Goal: Transaction & Acquisition: Purchase product/service

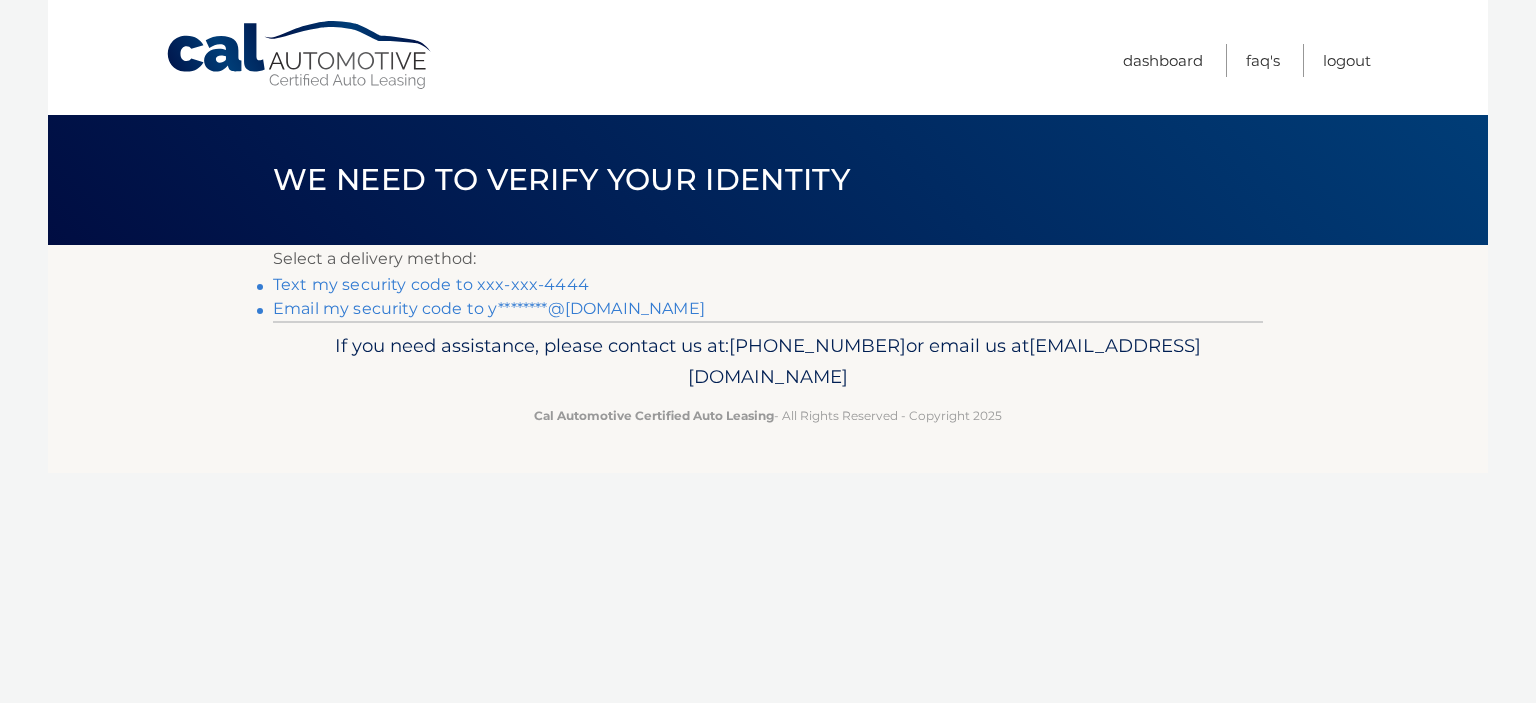
click at [425, 287] on link "Text my security code to xxx-xxx-4444" at bounding box center [431, 284] width 316 height 19
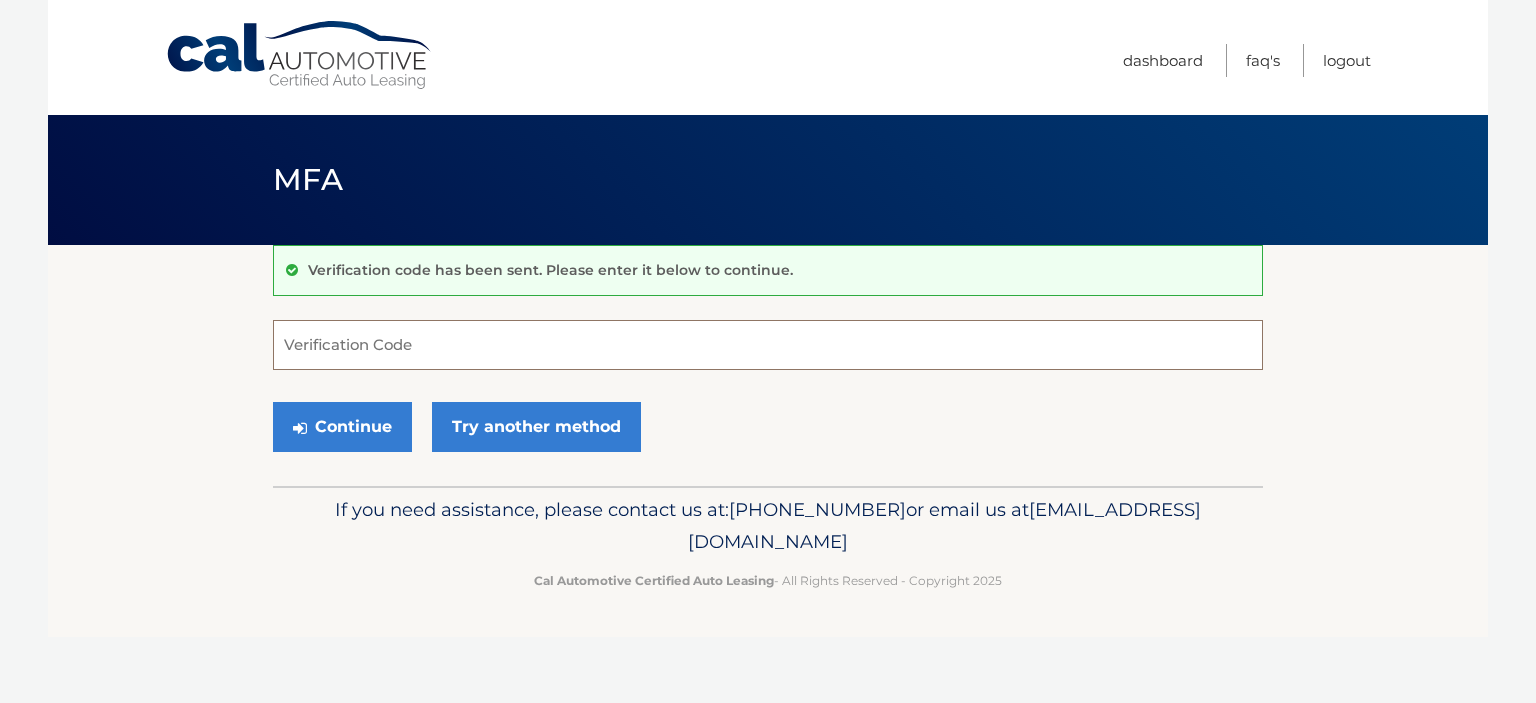
click at [390, 327] on input "Verification Code" at bounding box center [768, 345] width 990 height 50
type input "629552"
click at [334, 439] on button "Continue" at bounding box center [342, 427] width 139 height 50
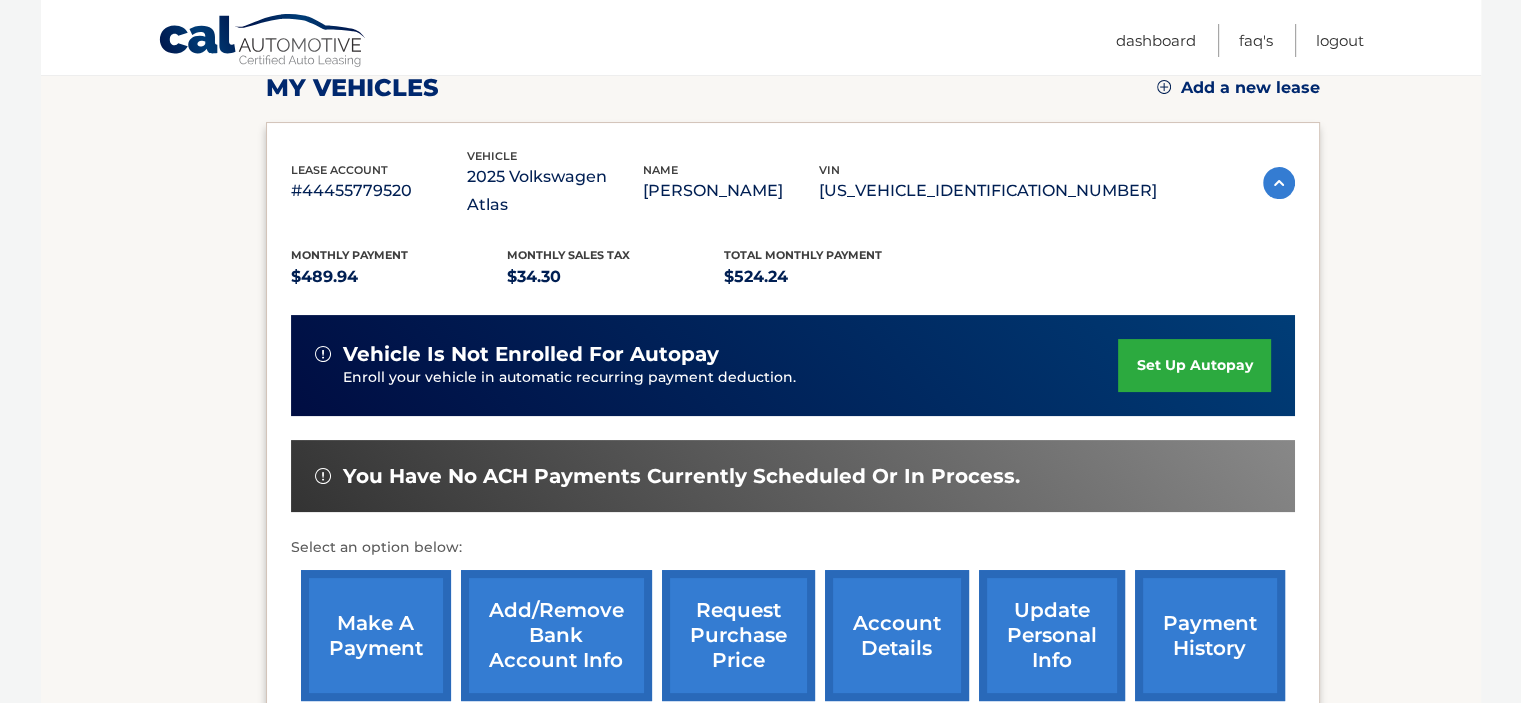
scroll to position [295, 0]
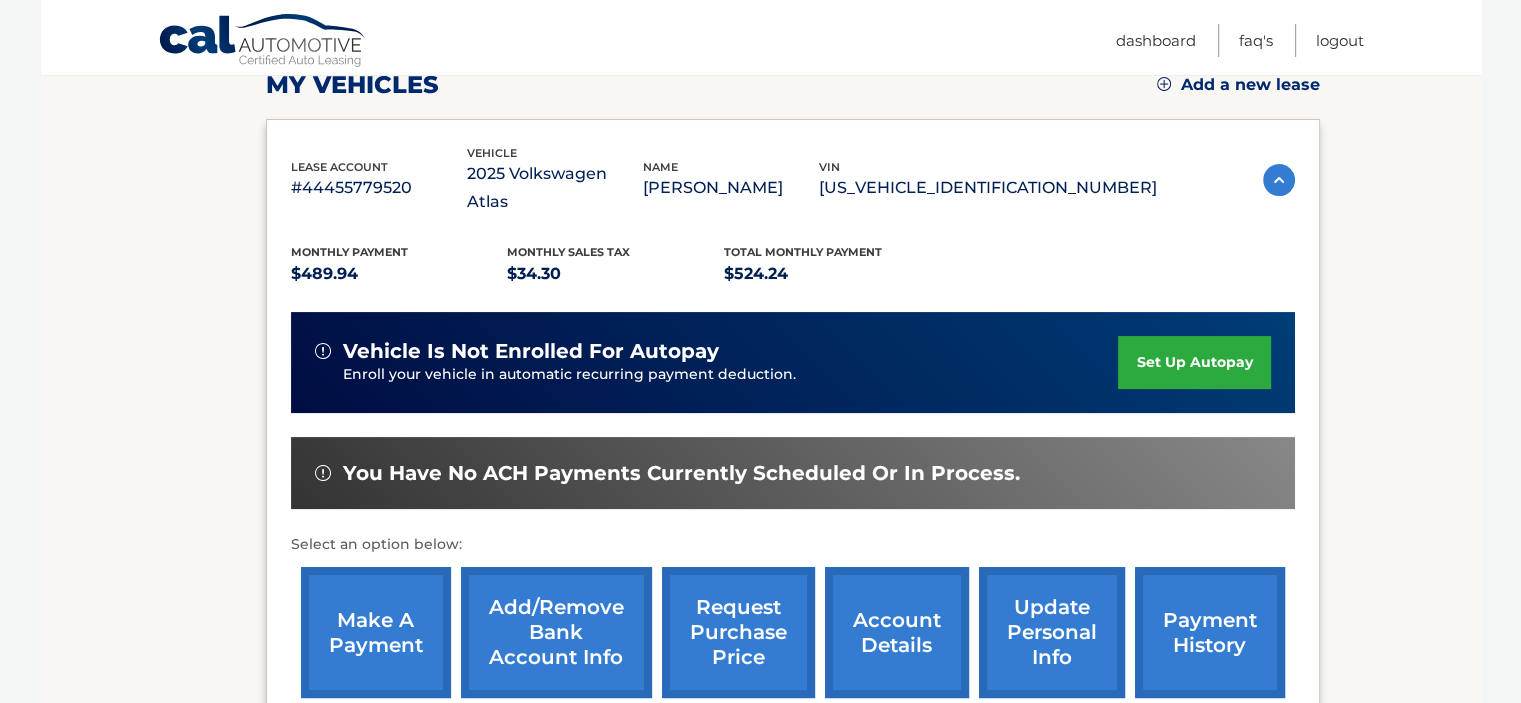
click at [360, 586] on link "make a payment" at bounding box center [376, 632] width 150 height 131
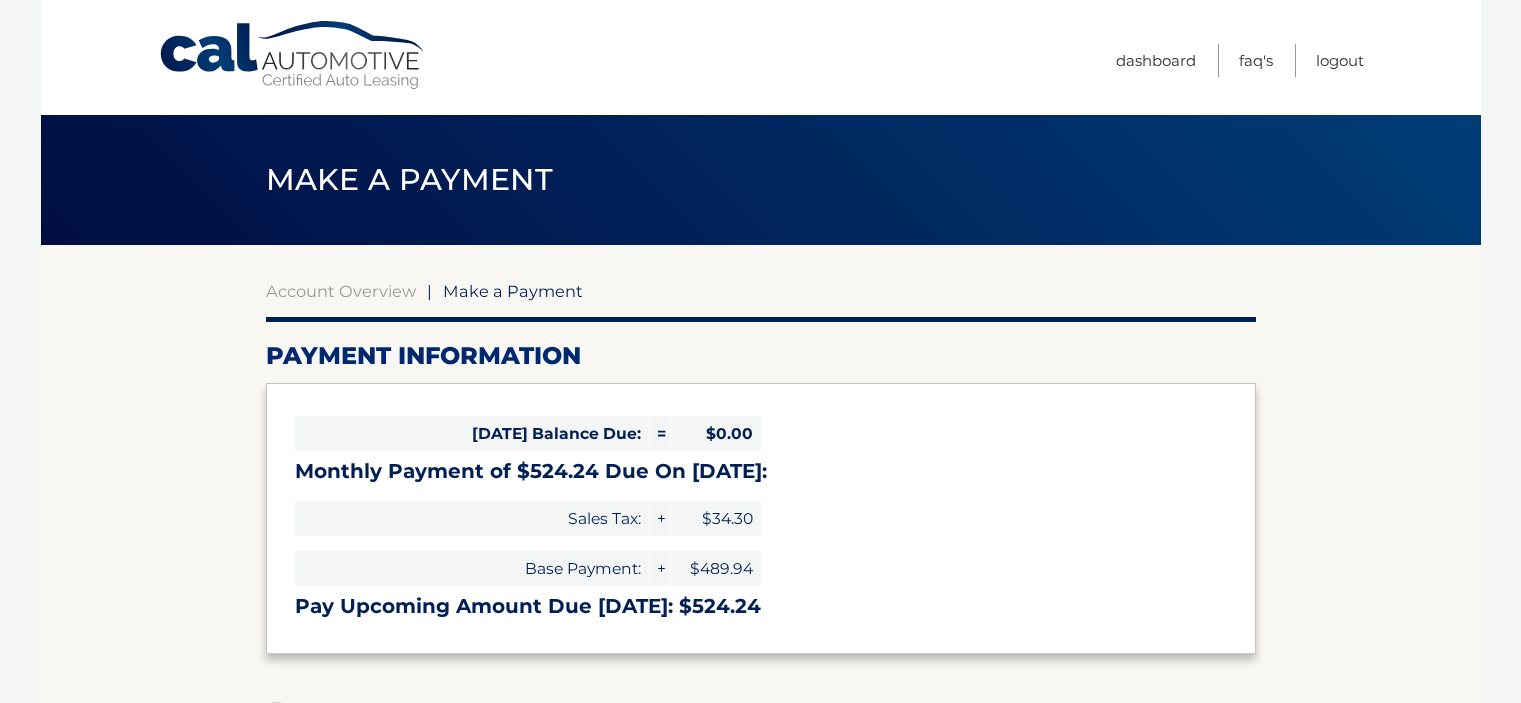
select select "Yjk0MzU2ZWMtNDM4My00MDg5LWJkMTgtNzRlYmU1ZGViN2Ri"
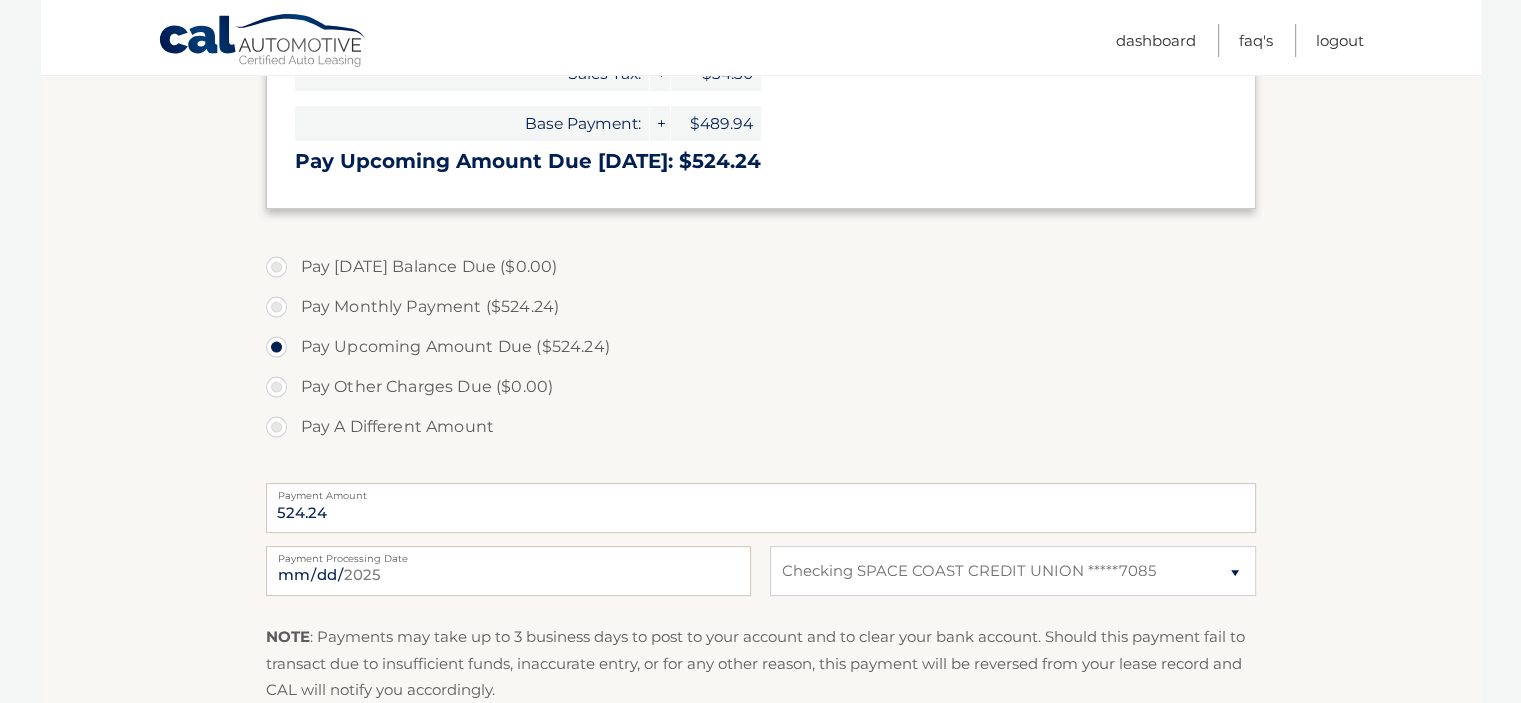
scroll to position [472, 0]
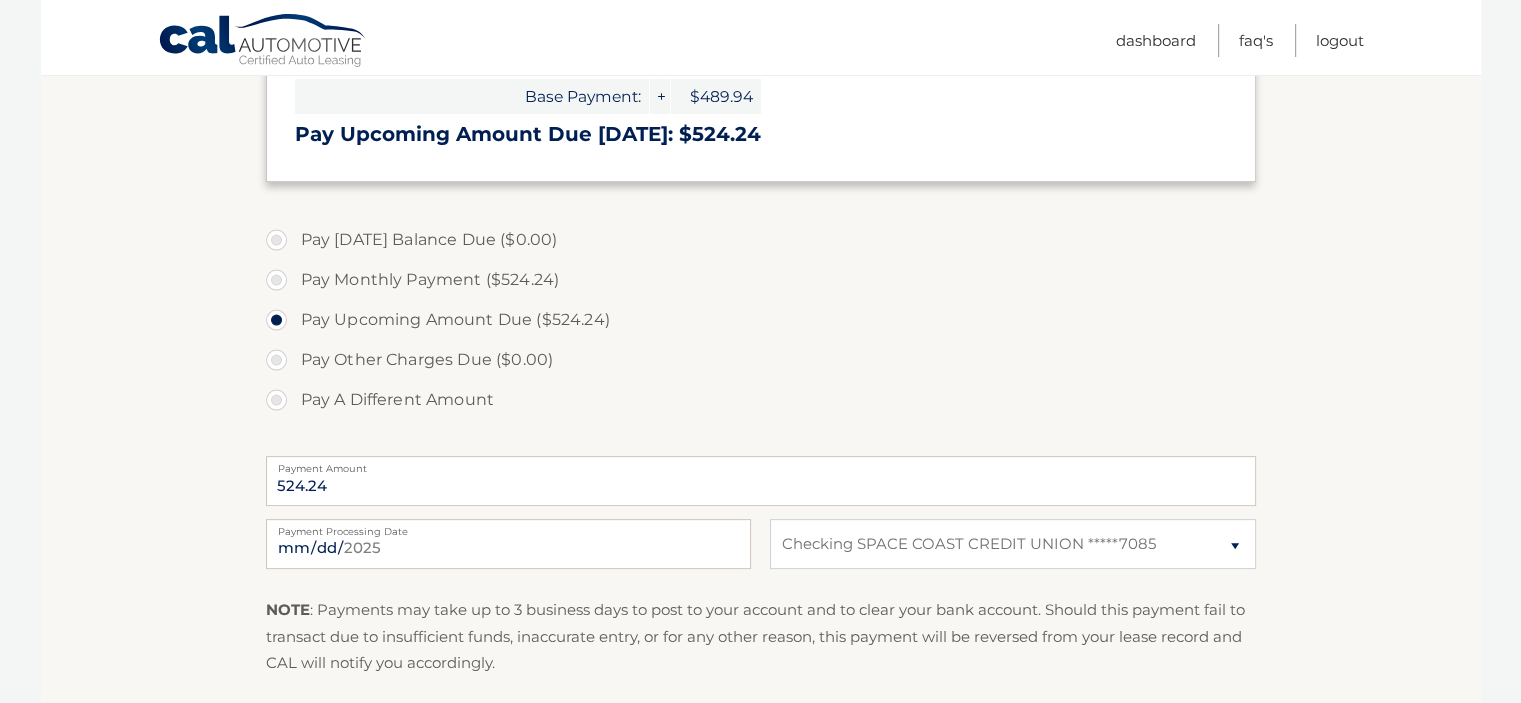
click at [280, 281] on label "Pay Monthly Payment ($524.24)" at bounding box center [761, 280] width 990 height 40
click at [280, 281] on input "Pay Monthly Payment ($524.24)" at bounding box center [284, 276] width 20 height 32
radio input "true"
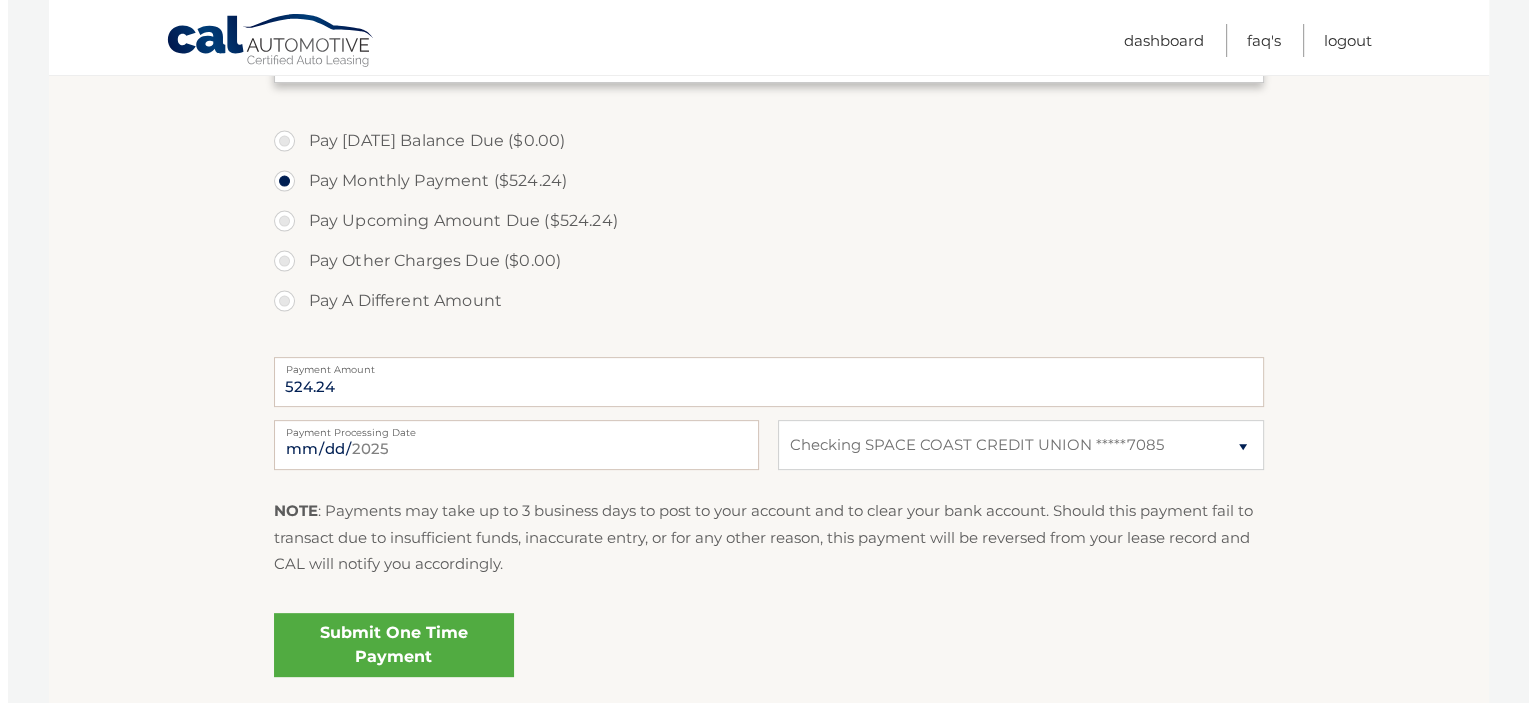
scroll to position [592, 0]
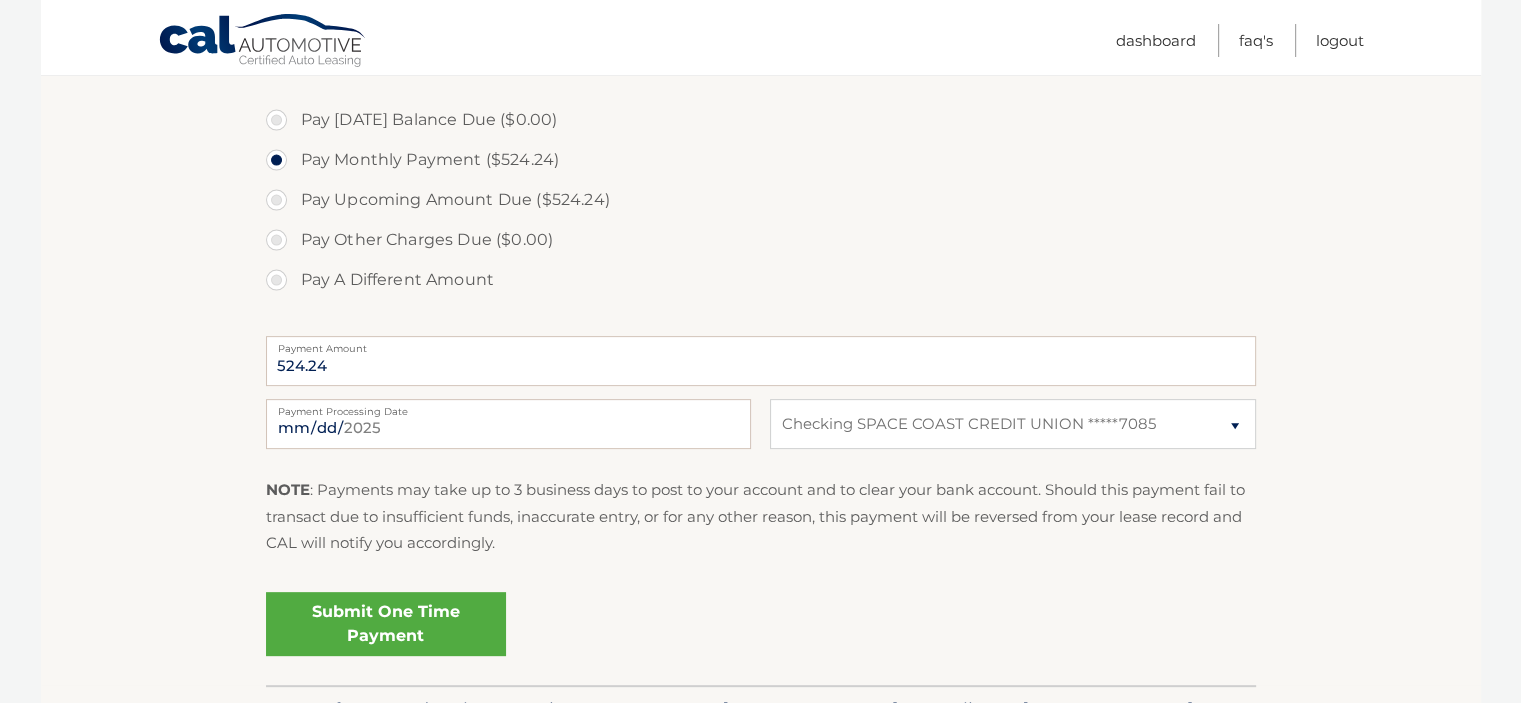
click at [368, 627] on link "Submit One Time Payment" at bounding box center [386, 624] width 240 height 64
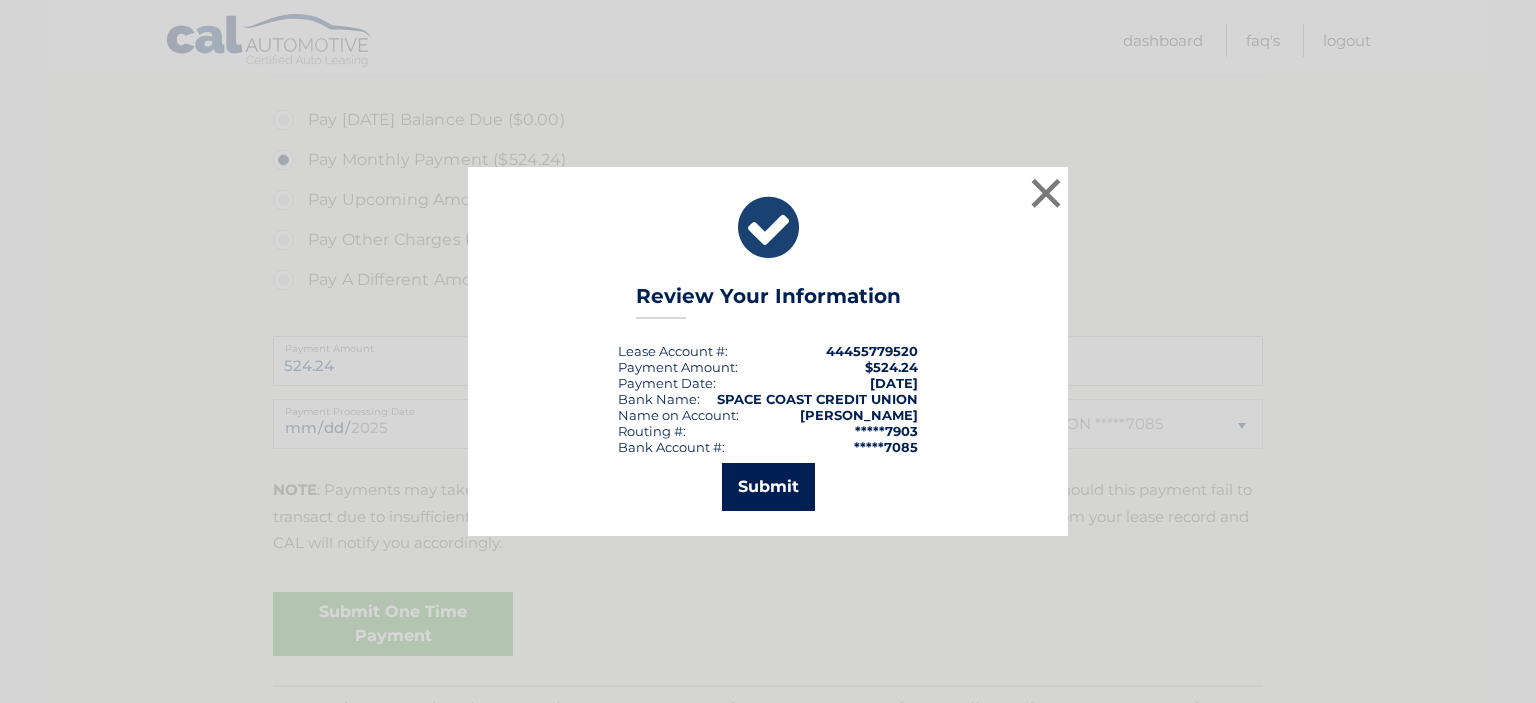
click at [772, 483] on button "Submit" at bounding box center [768, 487] width 93 height 48
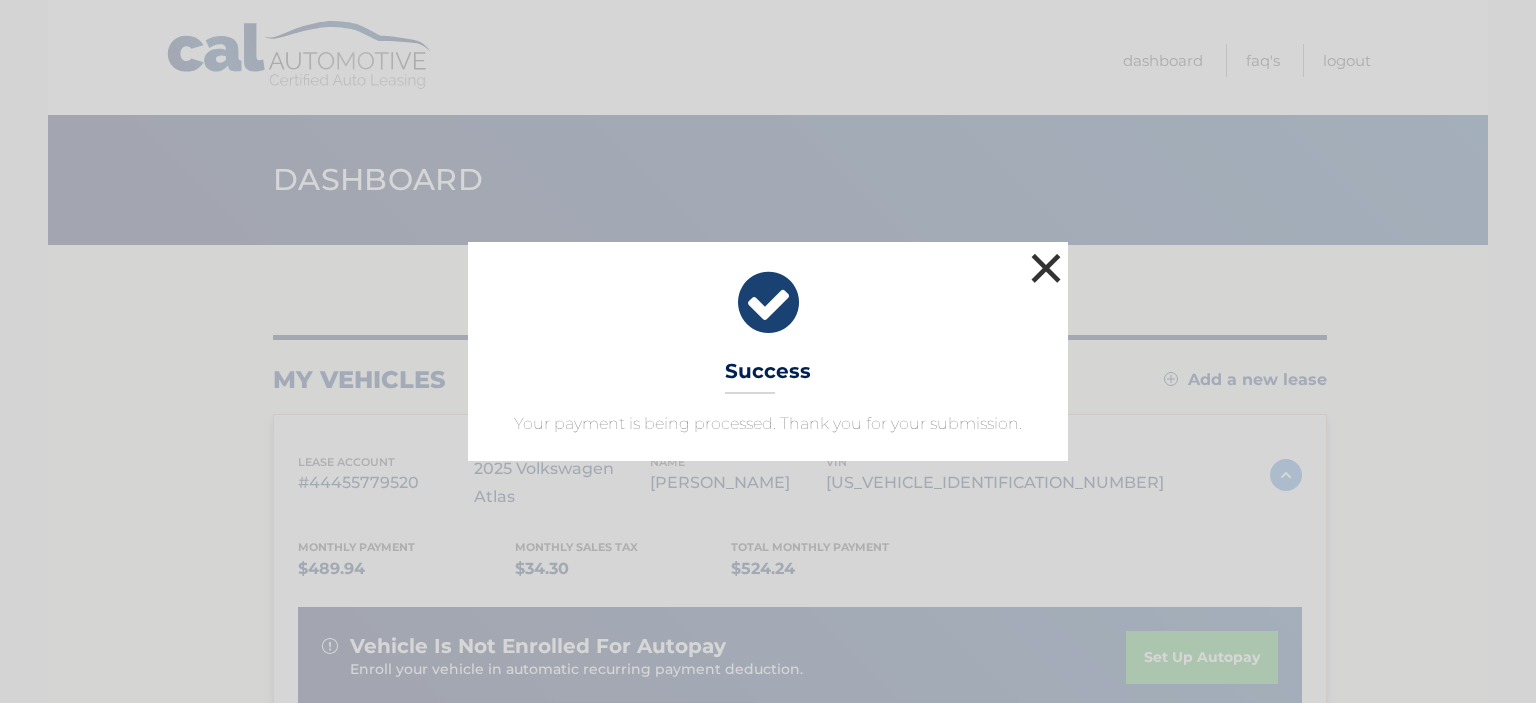
click at [1060, 275] on button "×" at bounding box center [1046, 268] width 40 height 40
